Goal: Information Seeking & Learning: Learn about a topic

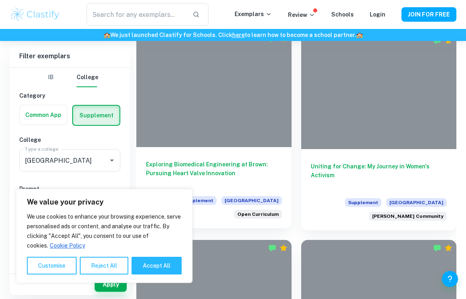
scroll to position [267, 0]
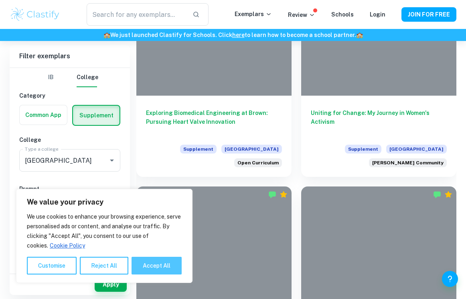
click at [155, 264] on button "Accept All" at bounding box center [157, 265] width 50 height 18
checkbox input "true"
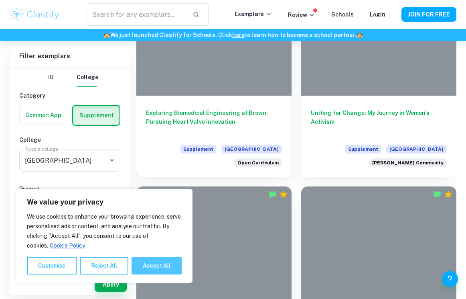
checkbox input "true"
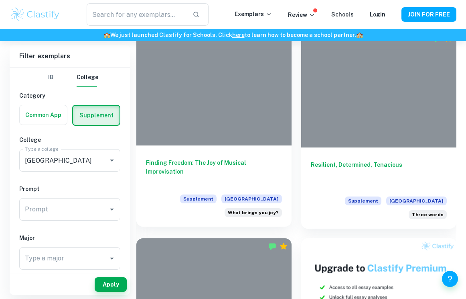
scroll to position [424, 0]
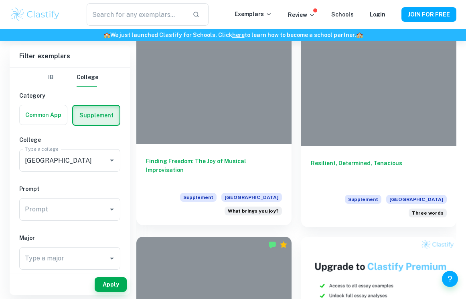
click at [193, 157] on h6 "Finding Freedom: The Joy of Musical Improvisation" at bounding box center [214, 170] width 136 height 26
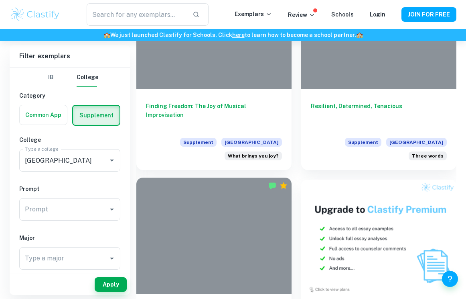
scroll to position [427, 0]
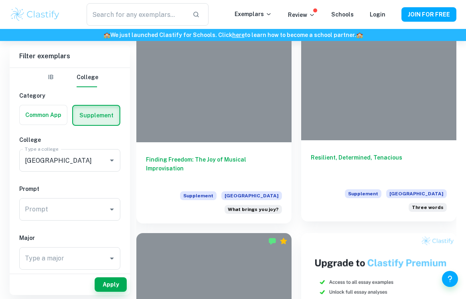
click at [338, 140] on div "Resilient, Determined, Tenacious Supplement Brown University Three words" at bounding box center [378, 180] width 155 height 81
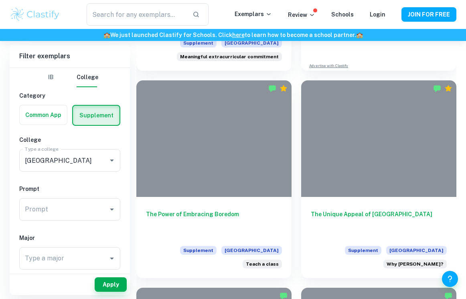
scroll to position [999, 0]
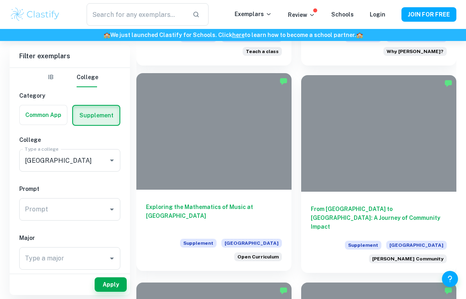
click at [242, 202] on h6 "Exploring the Mathematics of Music at [GEOGRAPHIC_DATA]" at bounding box center [214, 215] width 136 height 26
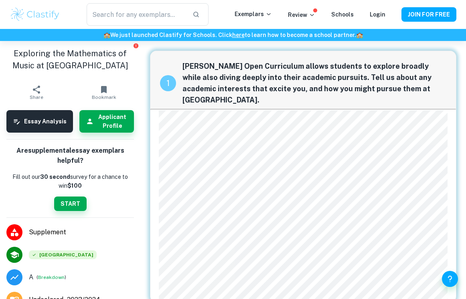
scroll to position [57, 0]
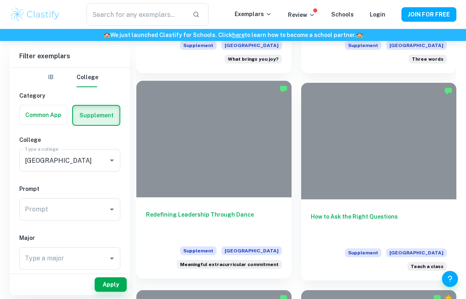
scroll to position [1409, 0]
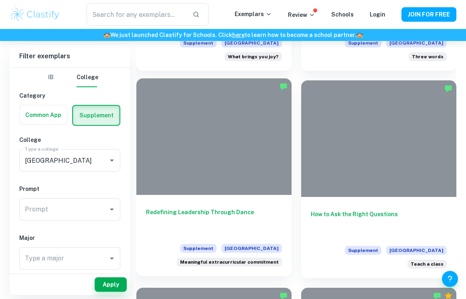
click at [222, 208] on h6 "Redefining Leadership Through Dance" at bounding box center [214, 221] width 136 height 26
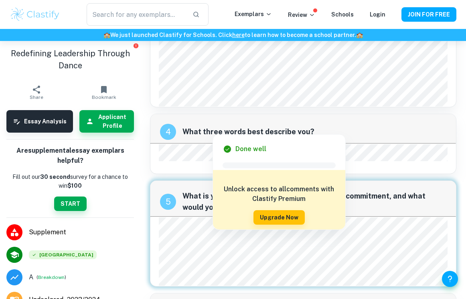
scroll to position [792, 0]
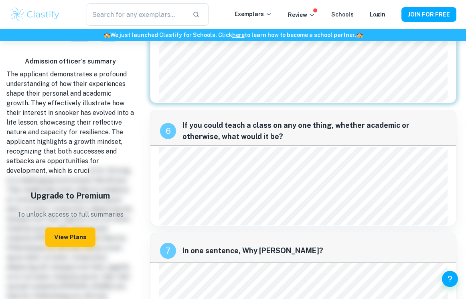
scroll to position [321, 0]
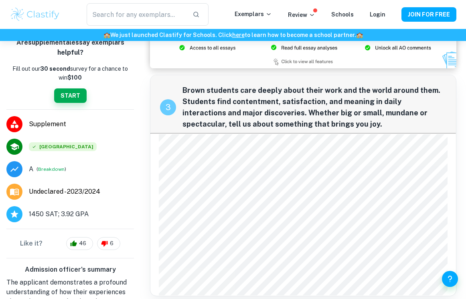
scroll to position [98, 0]
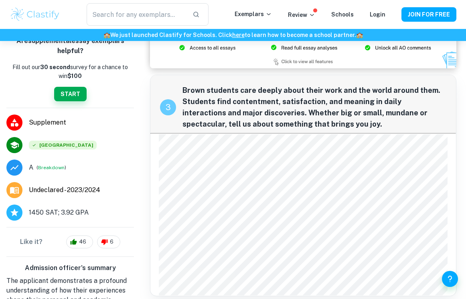
click at [18, 169] on icon at bounding box center [15, 168] width 10 height 10
click at [53, 165] on button "Breakdown" at bounding box center [51, 167] width 26 height 7
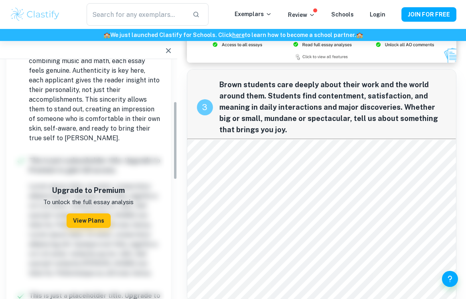
scroll to position [232, 0]
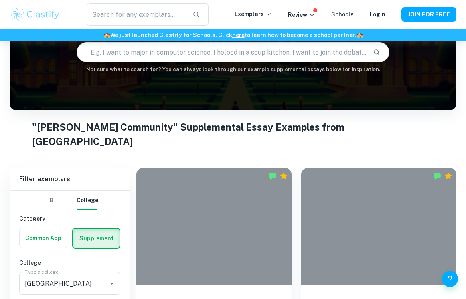
scroll to position [111, 0]
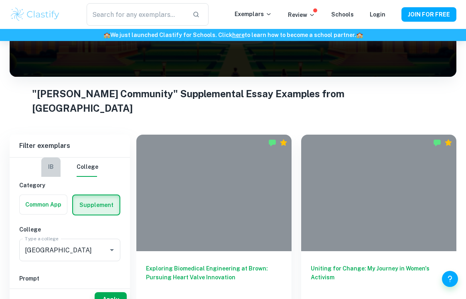
click at [55, 157] on button "IB" at bounding box center [50, 166] width 19 height 19
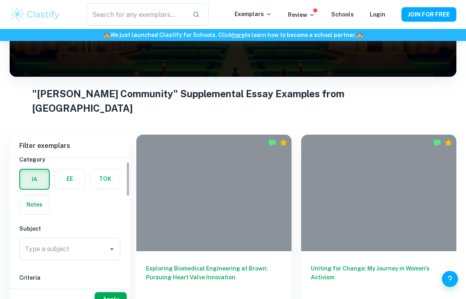
scroll to position [0, 0]
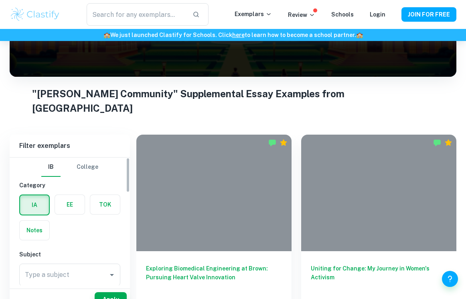
click at [90, 157] on button "College" at bounding box center [88, 166] width 22 height 19
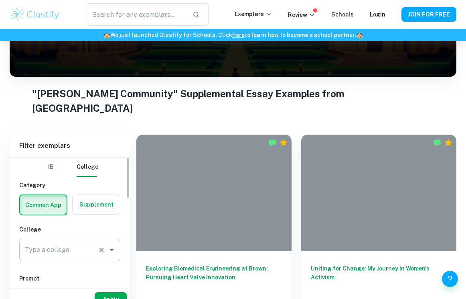
click at [93, 242] on input "Type a college" at bounding box center [58, 249] width 71 height 15
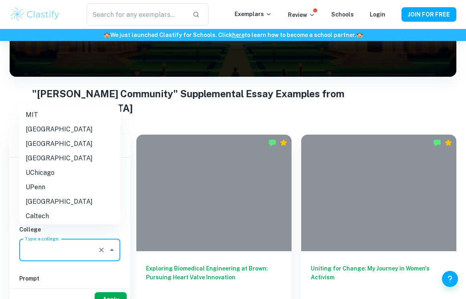
click at [56, 129] on li "[GEOGRAPHIC_DATA]" at bounding box center [69, 129] width 101 height 14
type input "[GEOGRAPHIC_DATA]"
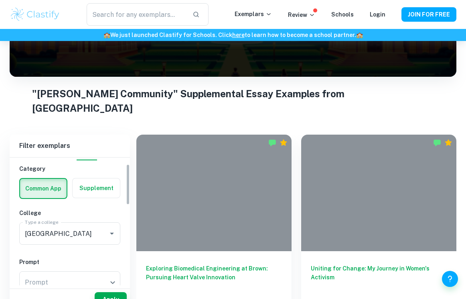
scroll to position [20, 0]
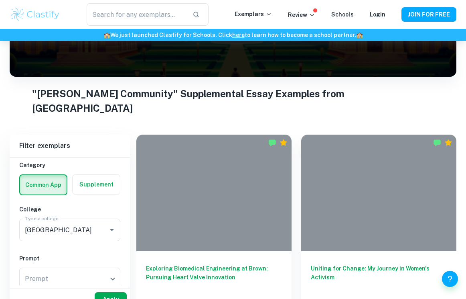
click at [106, 292] on button "Apply" at bounding box center [111, 299] width 32 height 14
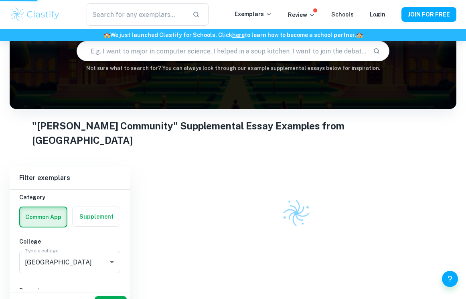
scroll to position [53, 0]
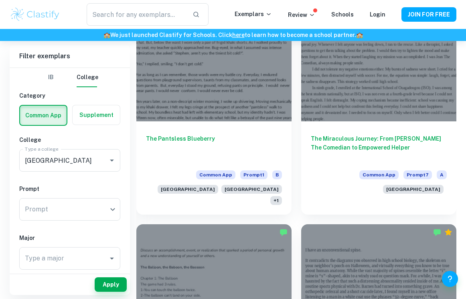
scroll to position [268, 0]
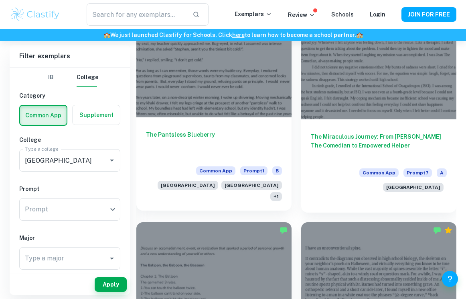
click at [189, 131] on h6 "The Pantsless Blueberry" at bounding box center [214, 143] width 136 height 26
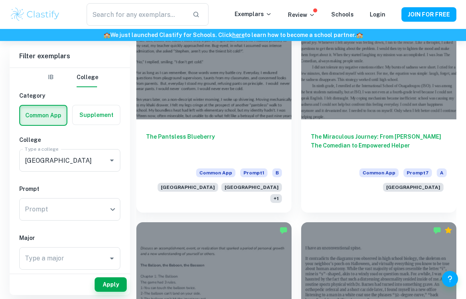
scroll to position [258, 0]
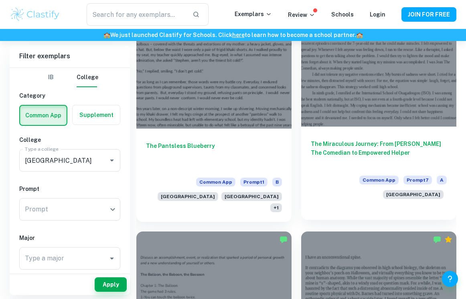
click at [361, 142] on h6 "The Miraculous Journey: From [PERSON_NAME] The Comedian to Empowered Helper" at bounding box center [379, 152] width 136 height 26
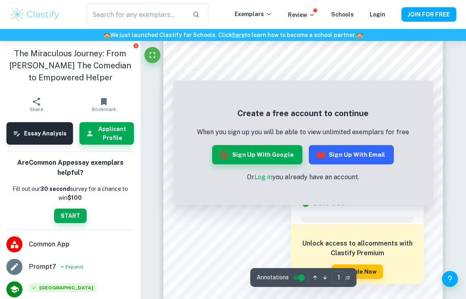
scroll to position [16, 0]
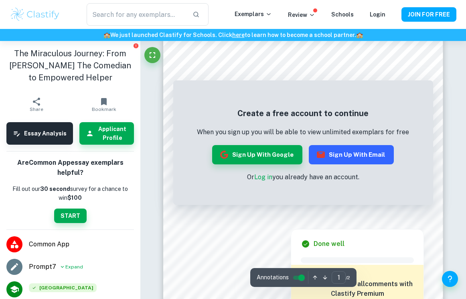
click at [338, 152] on button "Sign up with Email" at bounding box center [351, 154] width 85 height 19
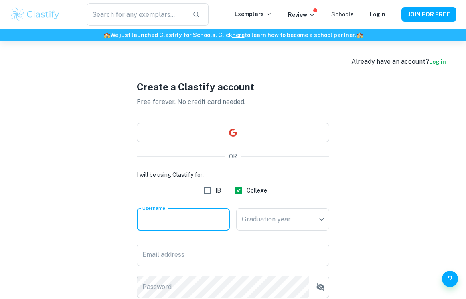
click at [202, 220] on input "Username" at bounding box center [183, 219] width 93 height 22
type input "J"
type input "j"
type input "JClark"
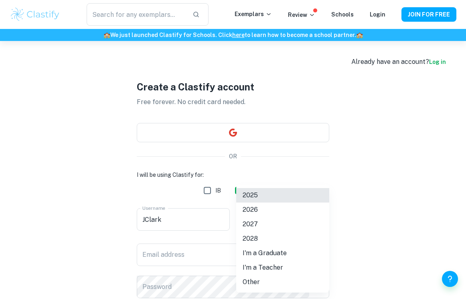
click at [257, 213] on body "We value your privacy We use cookies to enhance your browsing experience, serve…" at bounding box center [233, 190] width 466 height 299
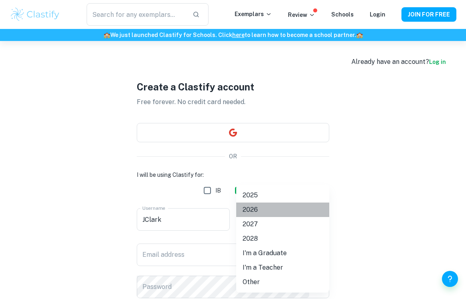
click at [252, 211] on li "2026" at bounding box center [282, 209] width 93 height 14
type input "2026"
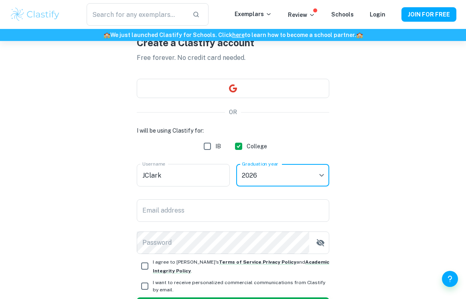
scroll to position [65, 0]
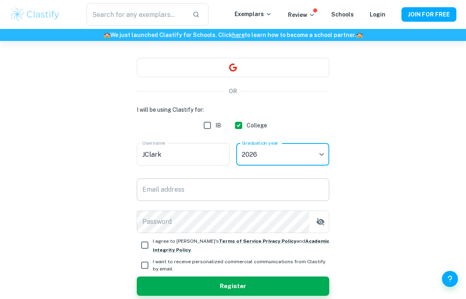
click at [233, 184] on input "Email address" at bounding box center [233, 189] width 193 height 22
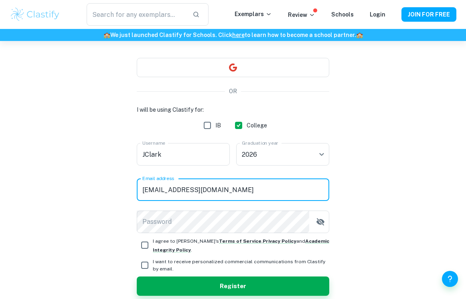
type input "[EMAIL_ADDRESS][DOMAIN_NAME]"
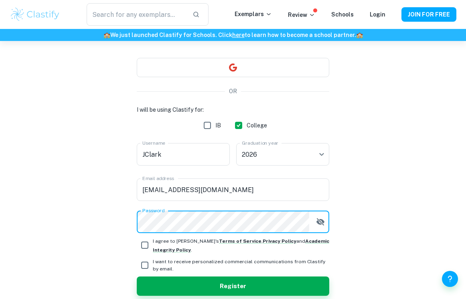
click at [137, 276] on button "Register" at bounding box center [233, 285] width 193 height 19
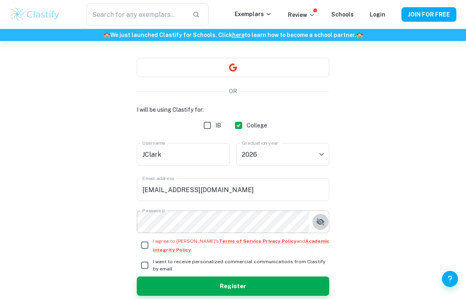
click at [324, 222] on icon "button" at bounding box center [321, 222] width 10 height 10
click at [151, 242] on input "I agree to [PERSON_NAME]'s Terms of Service , Privacy Policy and Academic Integ…" at bounding box center [145, 245] width 16 height 16
checkbox input "true"
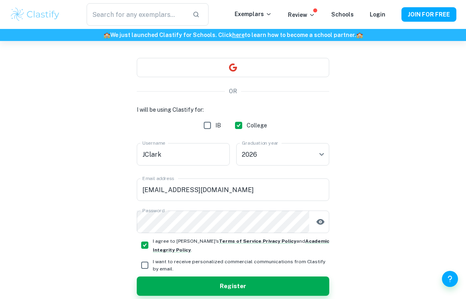
click at [148, 265] on input "I want to receive personalized commercial communications from Clastify by email." at bounding box center [145, 265] width 16 height 16
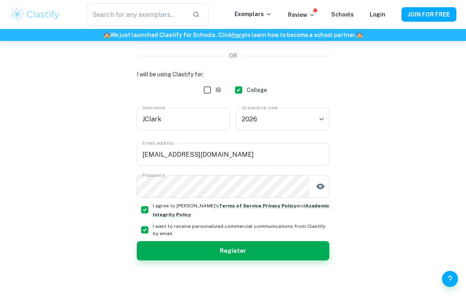
drag, startPoint x: 196, startPoint y: 251, endPoint x: 126, endPoint y: 219, distance: 76.7
click at [126, 219] on div "Create a Clastify account Free forever. No credit card needed. OR I will be usi…" at bounding box center [233, 120] width 447 height 358
click at [140, 227] on input "I want to receive personalized commercial communications from Clastify by email." at bounding box center [145, 230] width 16 height 16
checkbox input "false"
click at [167, 251] on button "Register" at bounding box center [233, 250] width 193 height 19
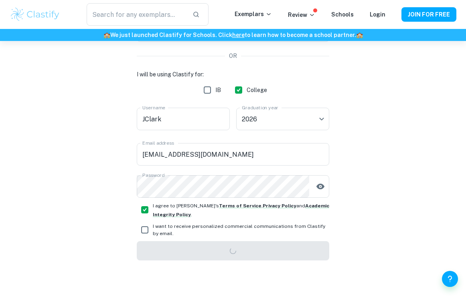
scroll to position [86, 0]
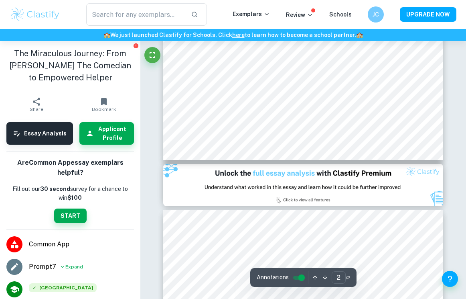
scroll to position [408, 0]
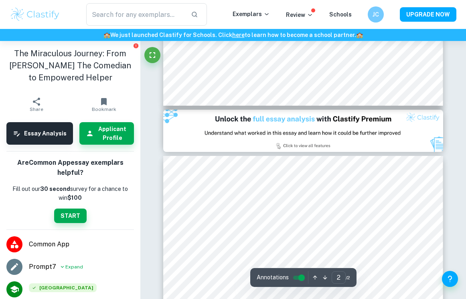
type input "1"
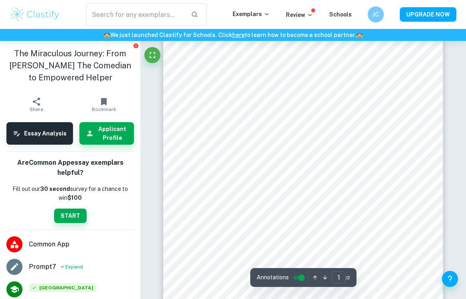
scroll to position [0, 0]
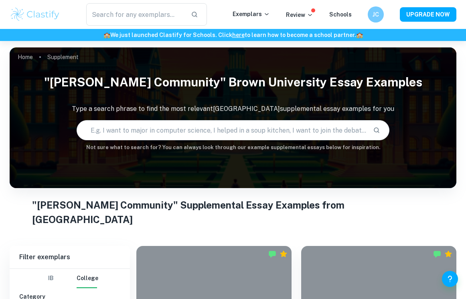
scroll to position [153, 0]
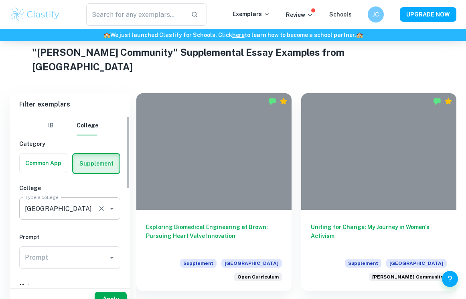
click at [71, 201] on input "[GEOGRAPHIC_DATA]" at bounding box center [58, 208] width 71 height 15
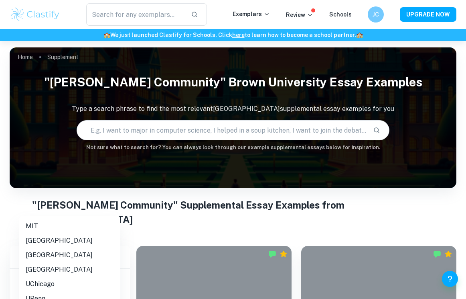
scroll to position [73, 0]
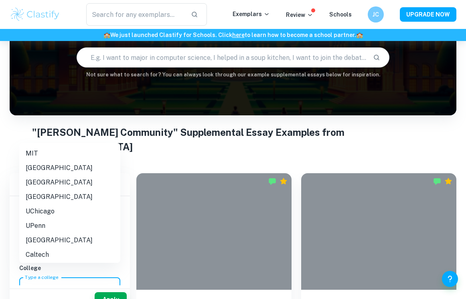
click at [50, 167] on li "[GEOGRAPHIC_DATA]" at bounding box center [69, 168] width 101 height 14
type input "[GEOGRAPHIC_DATA]"
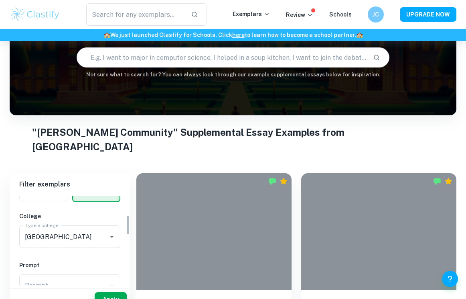
scroll to position [83, 0]
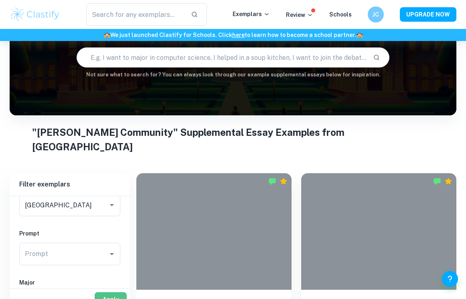
click at [112, 292] on button "Apply" at bounding box center [111, 299] width 32 height 14
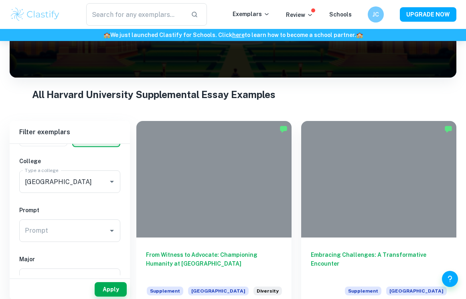
scroll to position [121, 0]
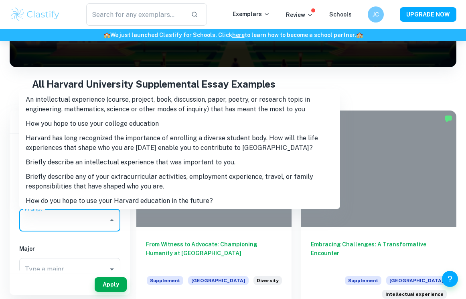
click at [102, 222] on input "Prompt" at bounding box center [64, 219] width 82 height 15
click at [93, 227] on div "Prompt" at bounding box center [69, 220] width 101 height 22
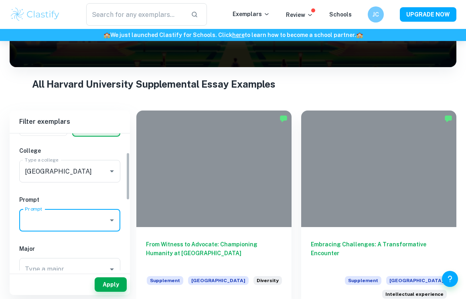
scroll to position [26, 0]
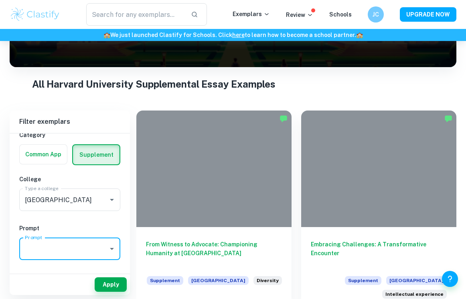
click at [52, 156] on label "button" at bounding box center [43, 153] width 47 height 19
click at [0, 0] on input "radio" at bounding box center [0, 0] width 0 height 0
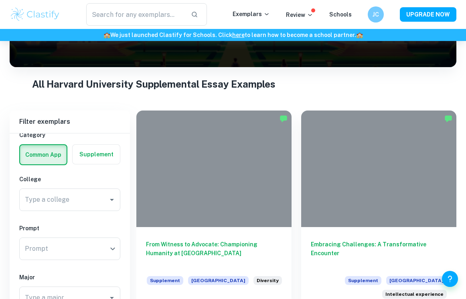
scroll to position [166, 0]
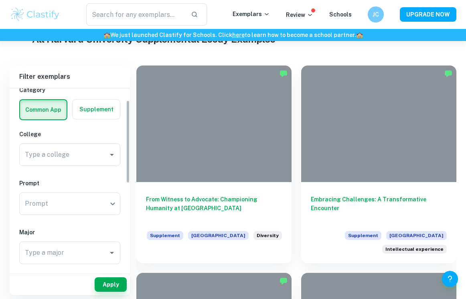
click at [73, 166] on div "Type a college Type a college" at bounding box center [69, 156] width 101 height 26
click at [73, 163] on div "Type a college" at bounding box center [69, 154] width 101 height 22
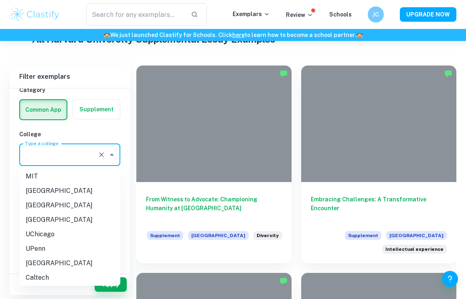
click at [55, 188] on li "[GEOGRAPHIC_DATA]" at bounding box center [69, 190] width 101 height 14
type input "[GEOGRAPHIC_DATA]"
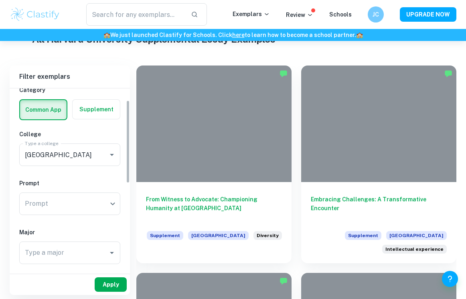
click at [114, 281] on button "Apply" at bounding box center [111, 284] width 32 height 14
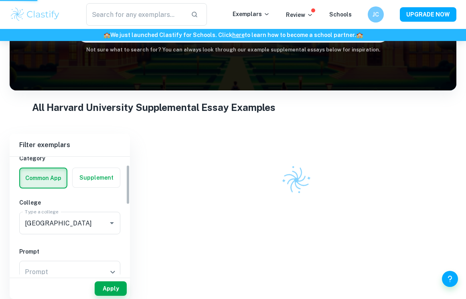
scroll to position [73, 0]
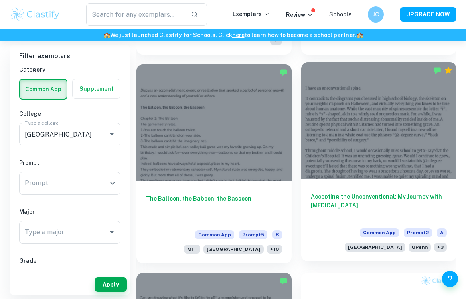
scroll to position [457, 0]
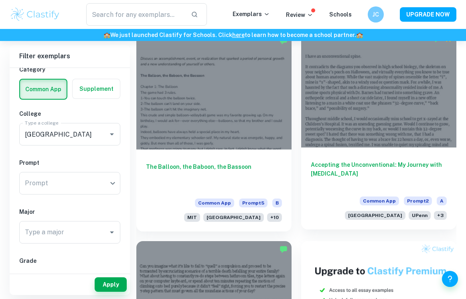
click at [392, 160] on h6 "Accepting the Unconventional: My Journey with [MEDICAL_DATA]" at bounding box center [379, 173] width 136 height 26
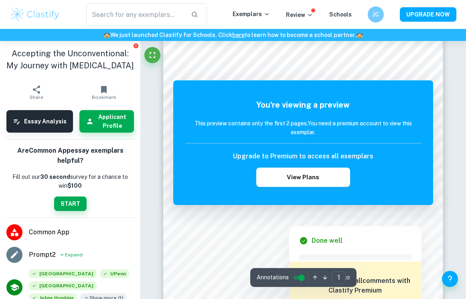
scroll to position [46, 0]
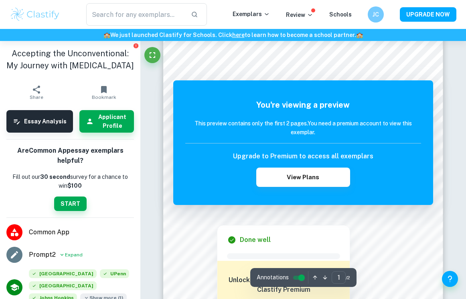
click at [248, 215] on div at bounding box center [302, 212] width 210 height 9
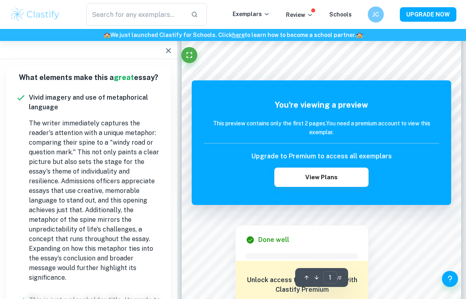
scroll to position [0, 0]
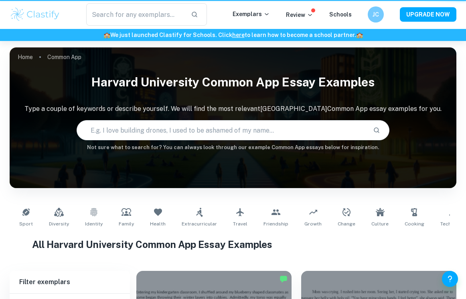
scroll to position [457, 0]
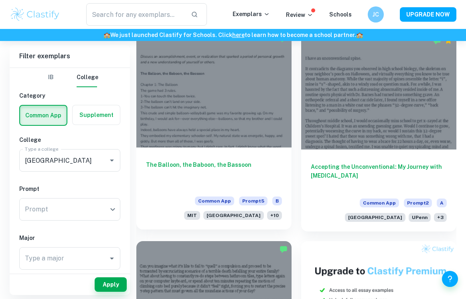
click at [218, 160] on h6 "The Balloon, the Baboon, the Bassoon" at bounding box center [214, 173] width 136 height 26
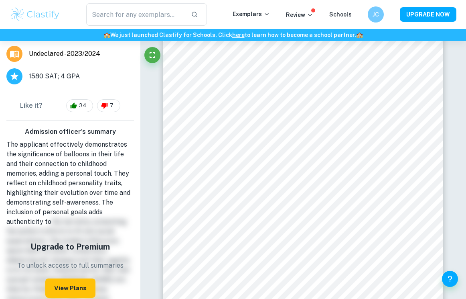
scroll to position [242, 0]
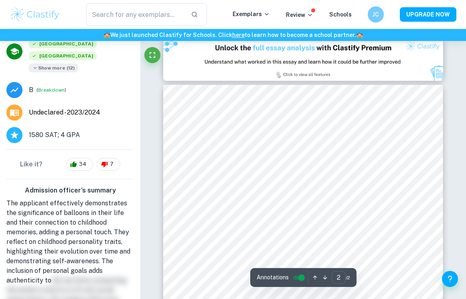
type input "1"
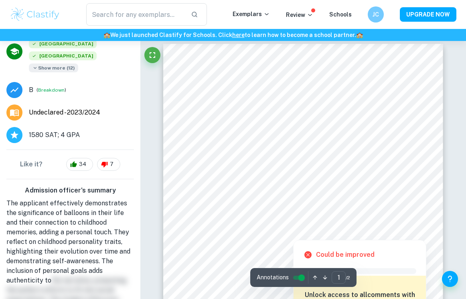
scroll to position [2, 0]
